Goal: Find contact information: Find contact information

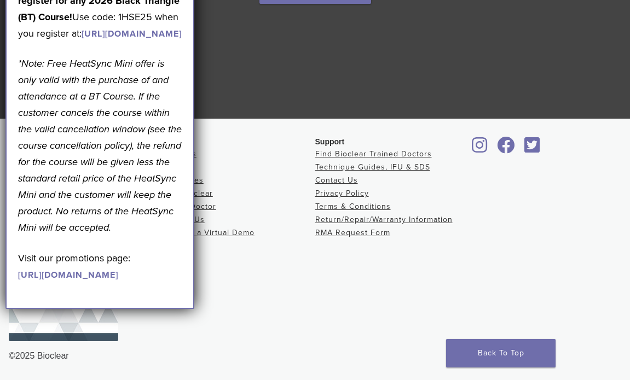
scroll to position [2090, 0]
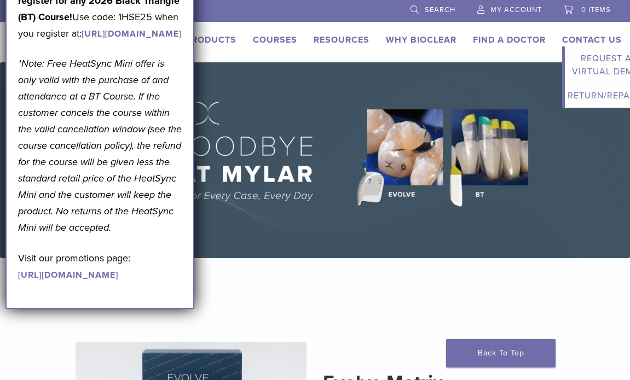
click at [588, 34] on link "Contact Us" at bounding box center [592, 39] width 60 height 11
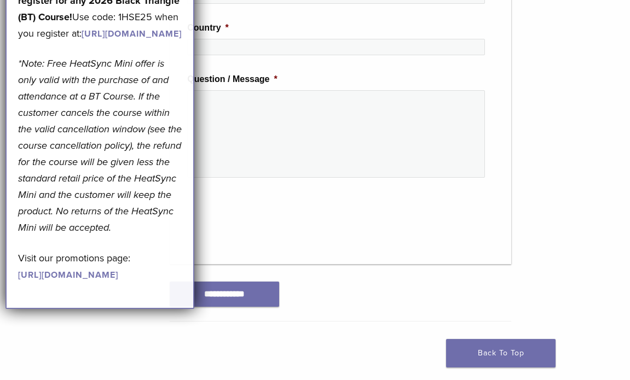
scroll to position [721, 0]
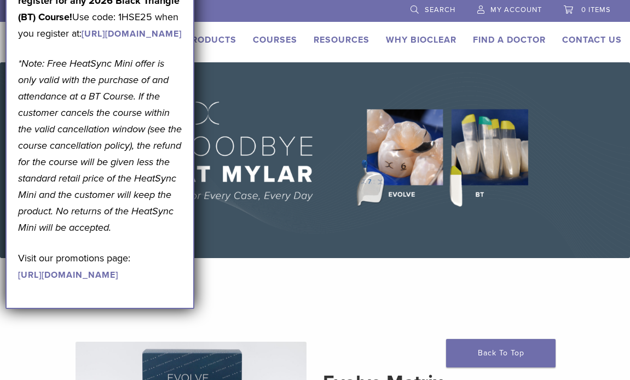
drag, startPoint x: 16, startPoint y: 7, endPoint x: 178, endPoint y: 98, distance: 186.0
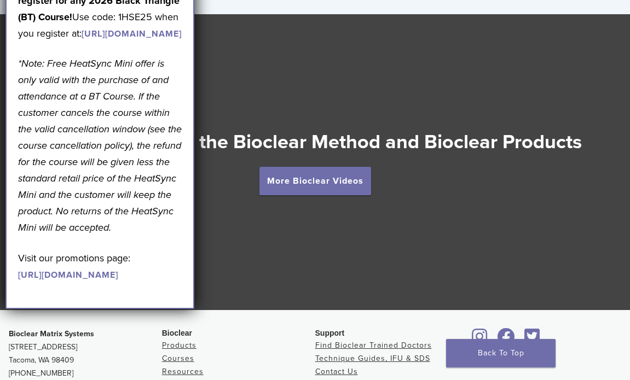
scroll to position [1894, 0]
